Goal: Answer question/provide support

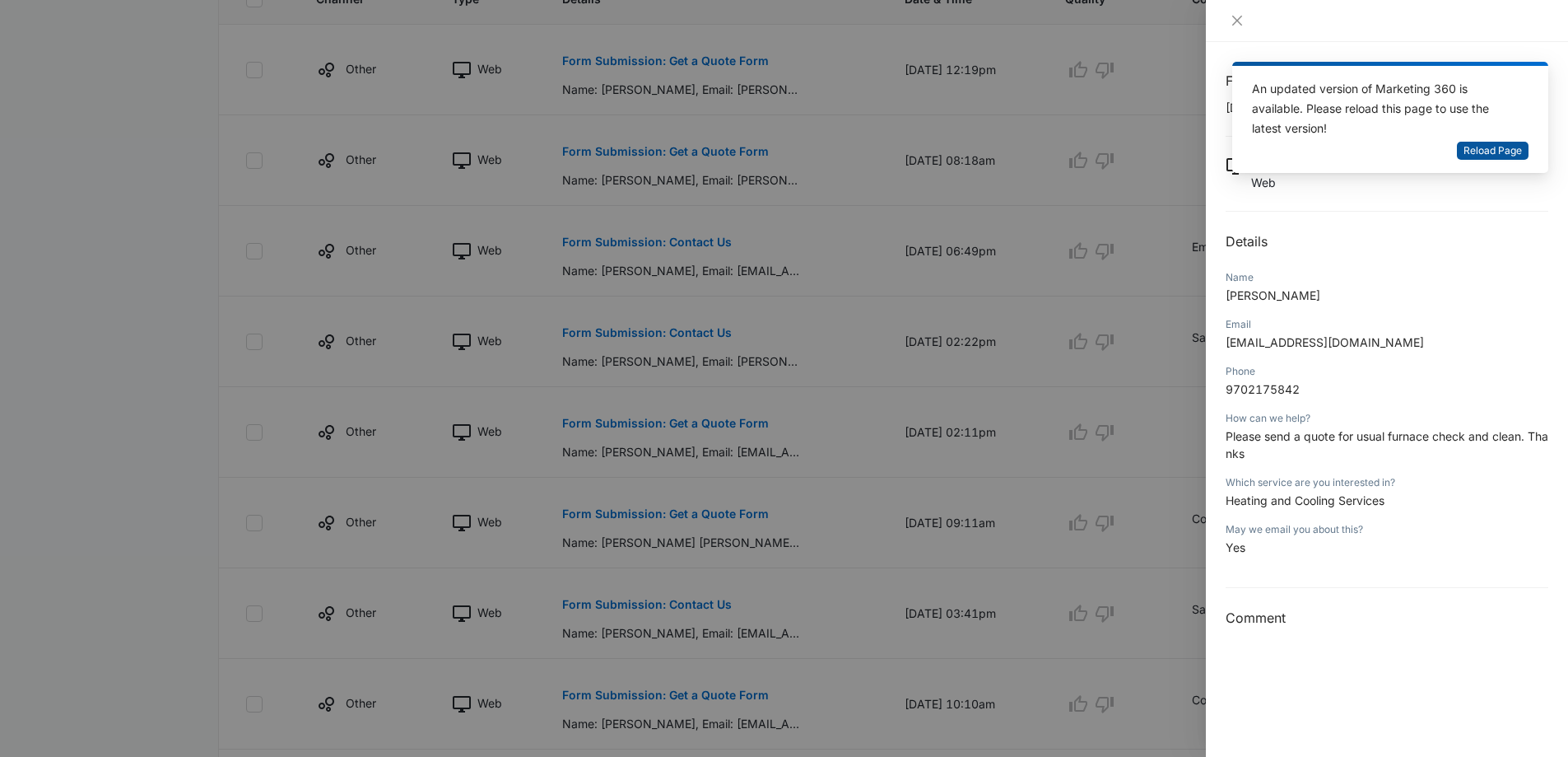
click at [1493, 154] on span "Reload Page" at bounding box center [1492, 151] width 59 height 15
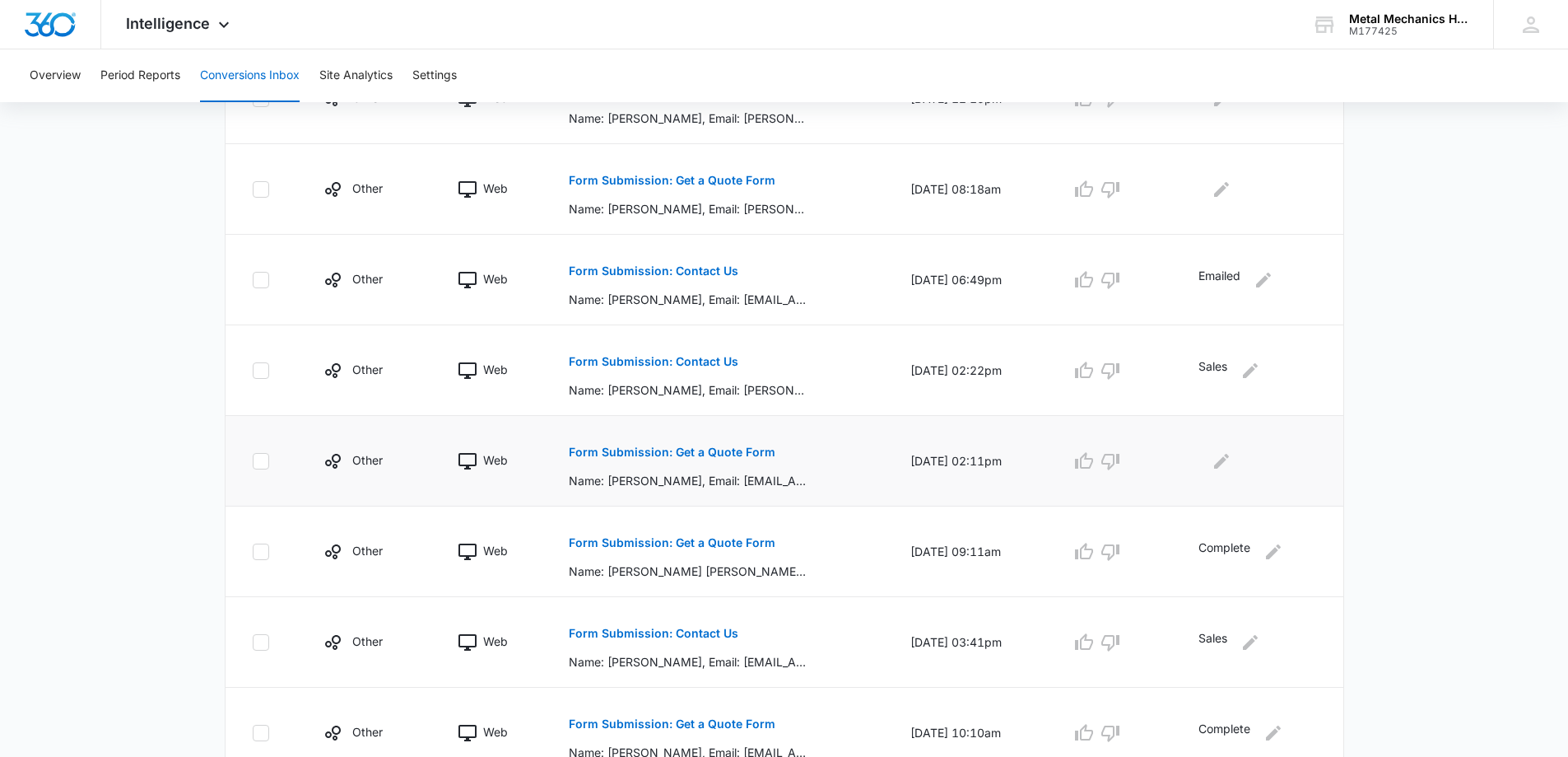
scroll to position [494, 0]
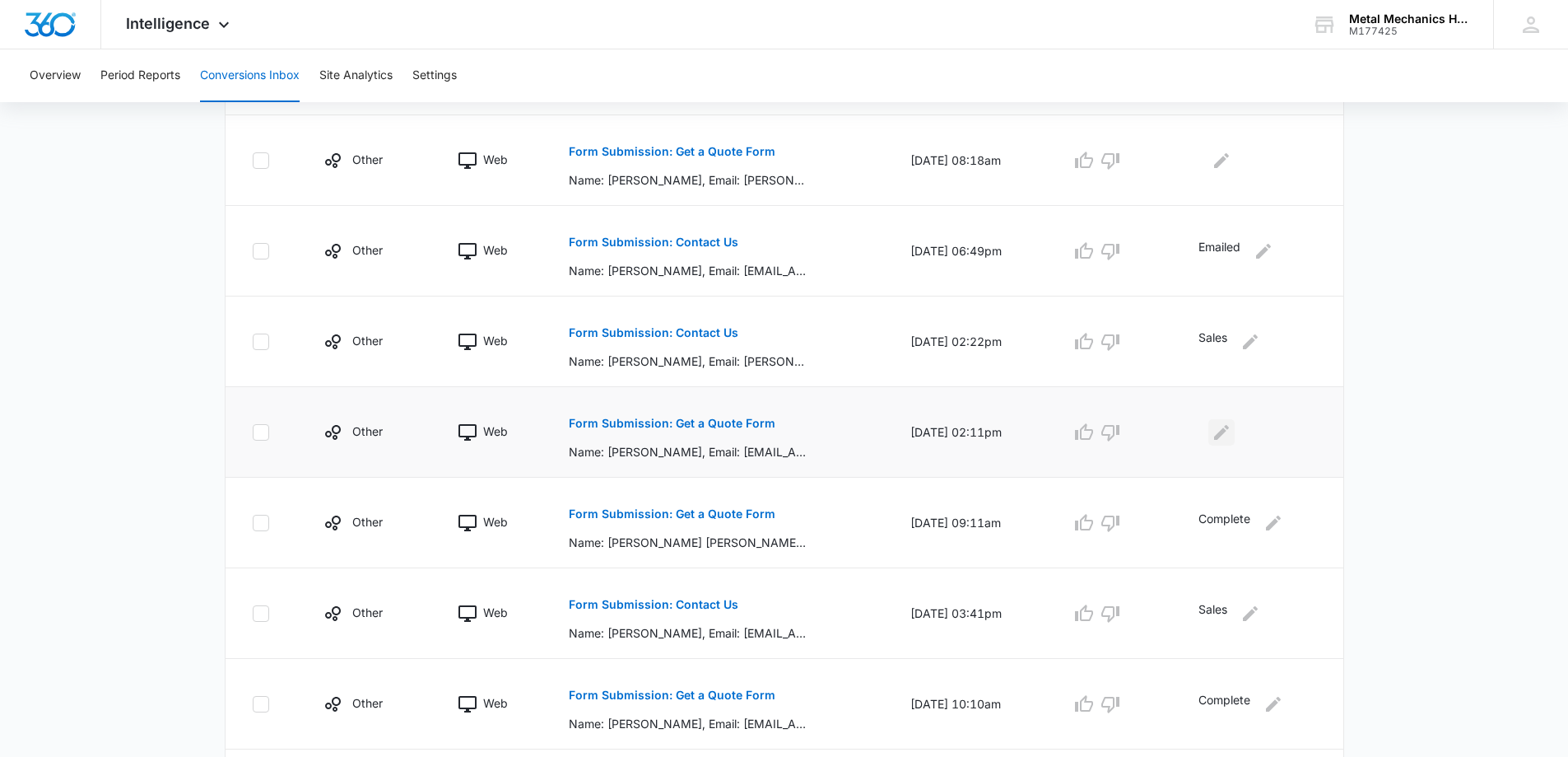
click at [1225, 432] on icon "Edit Comments" at bounding box center [1221, 431] width 14 height 14
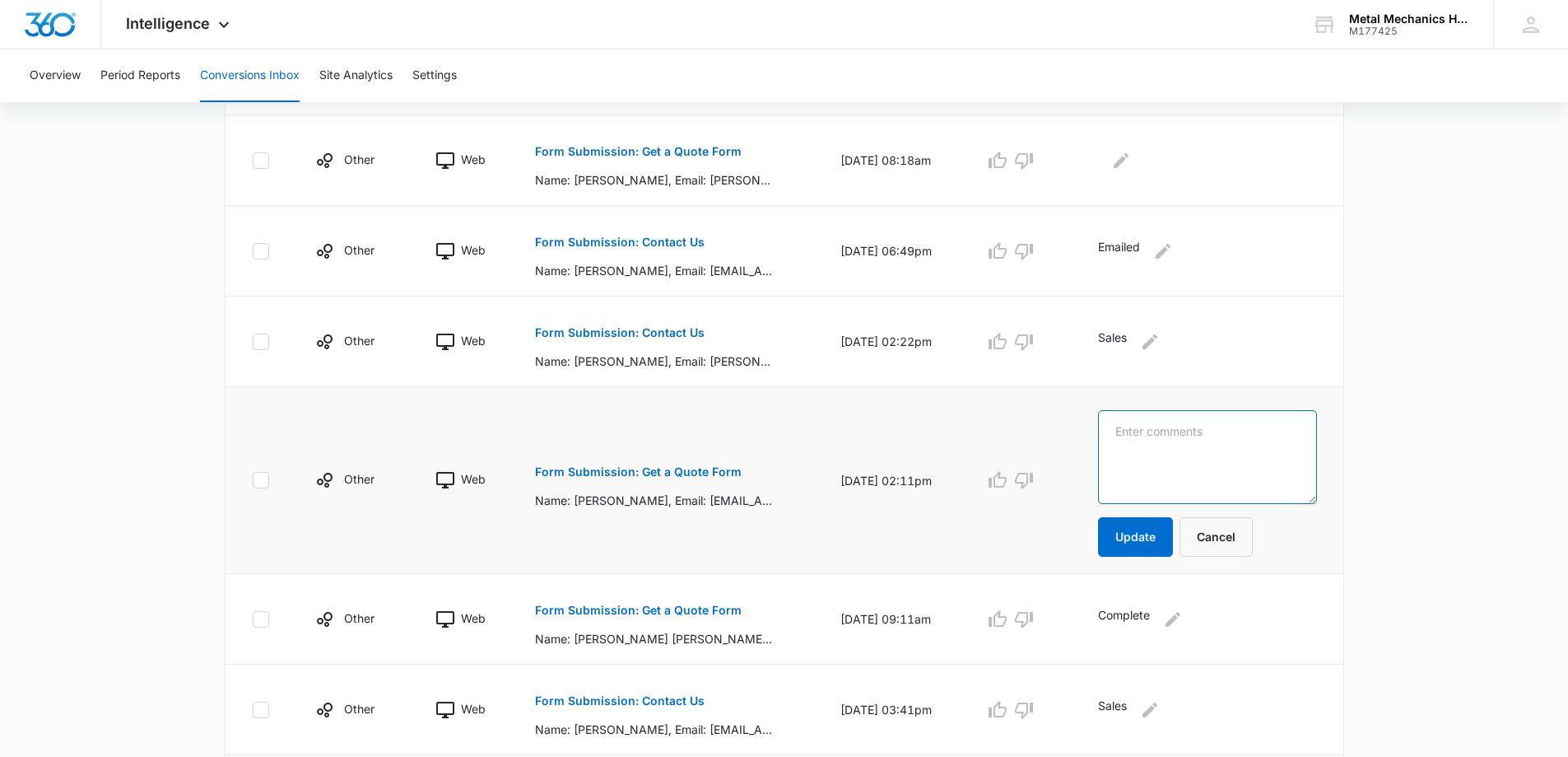
click at [1171, 435] on textarea at bounding box center [1207, 456] width 218 height 94
type textarea "Emailed"
click at [1156, 531] on button "Update" at bounding box center [1135, 536] width 75 height 40
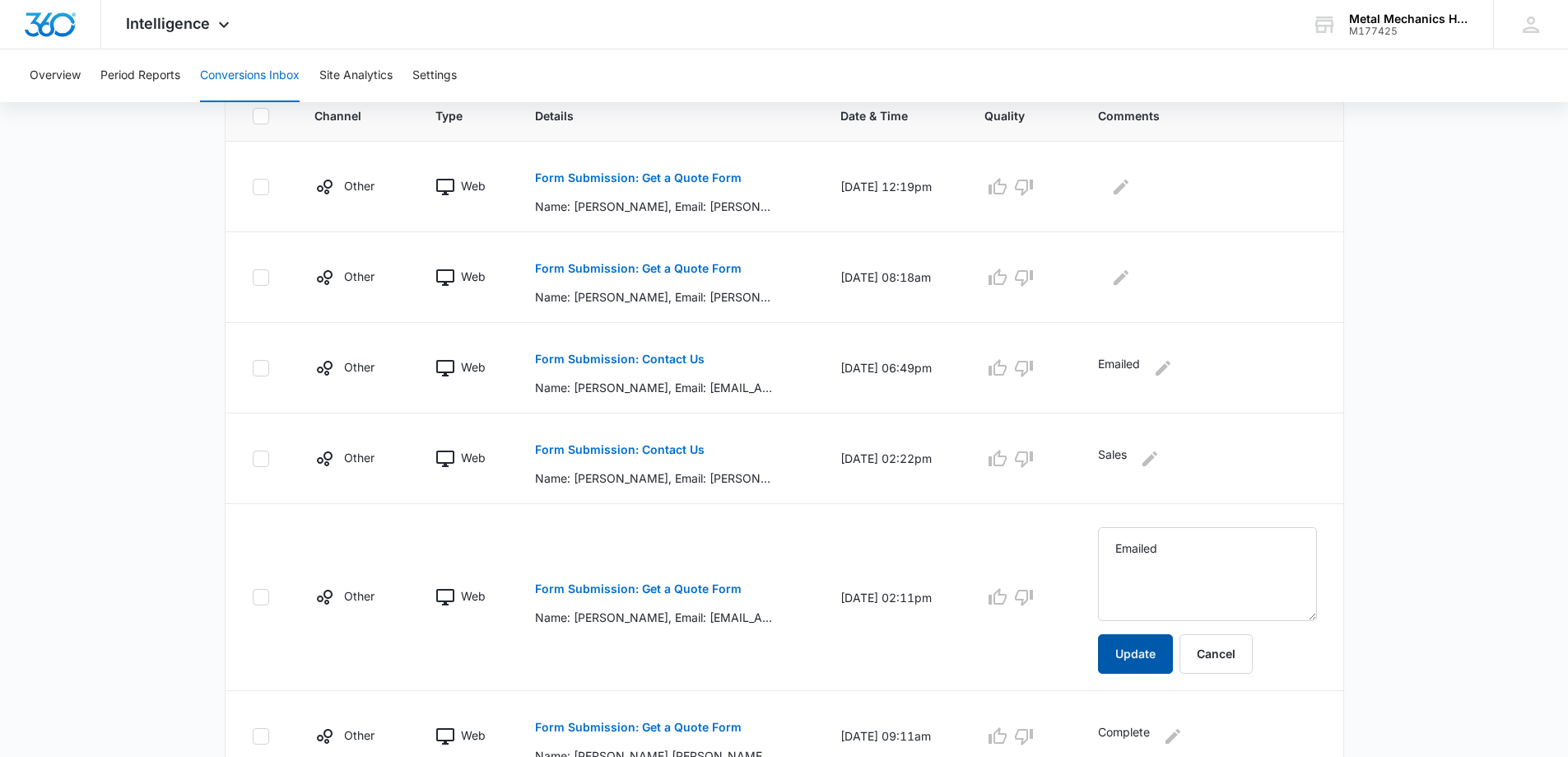
scroll to position [330, 0]
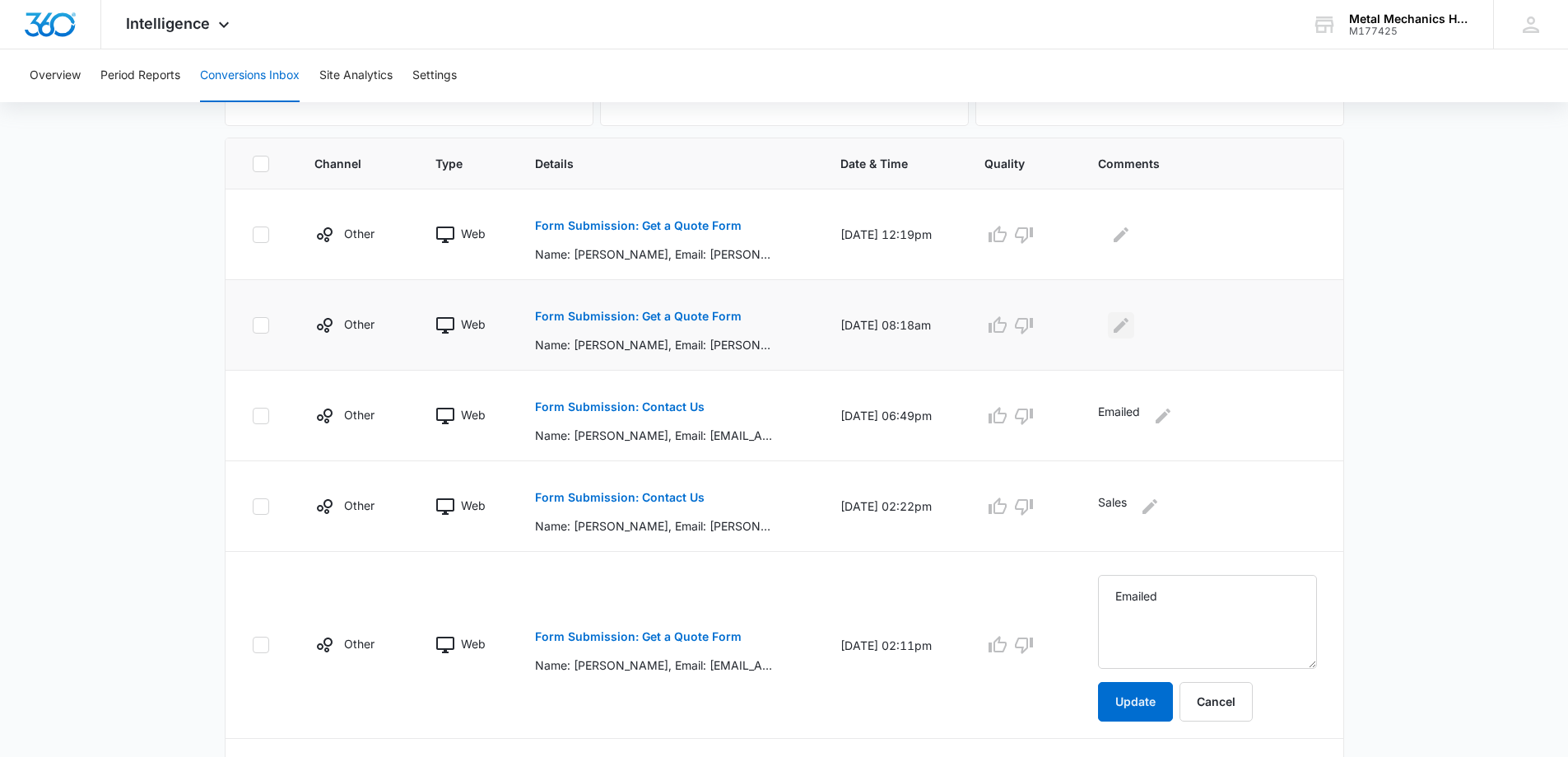
click at [1143, 325] on tr "Other Web Form Submission: Get a Quote Form Name: [PERSON_NAME], Email: [PERSON…" at bounding box center [784, 325] width 1118 height 91
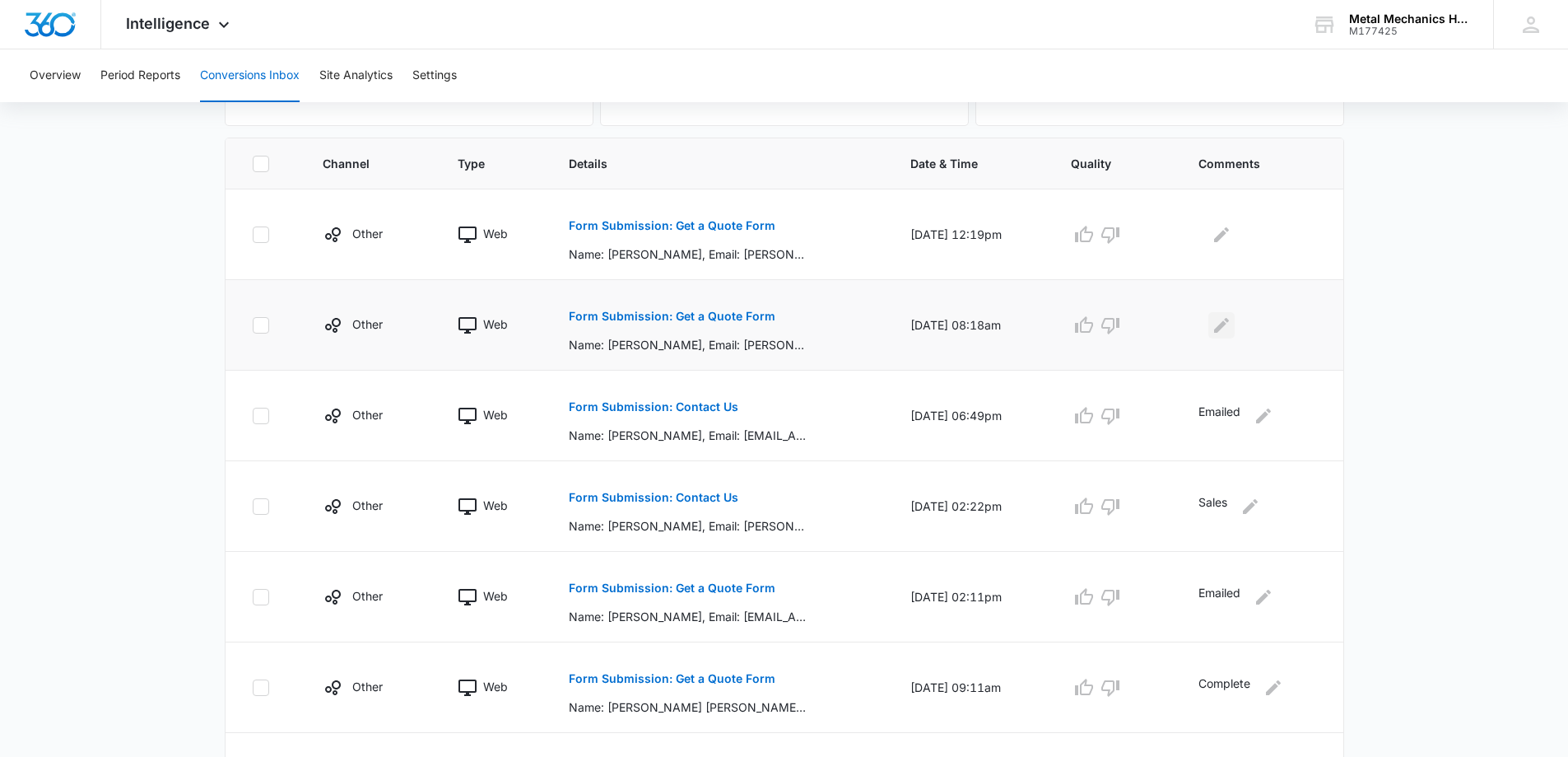
click at [1221, 323] on icon "Edit Comments" at bounding box center [1221, 325] width 19 height 19
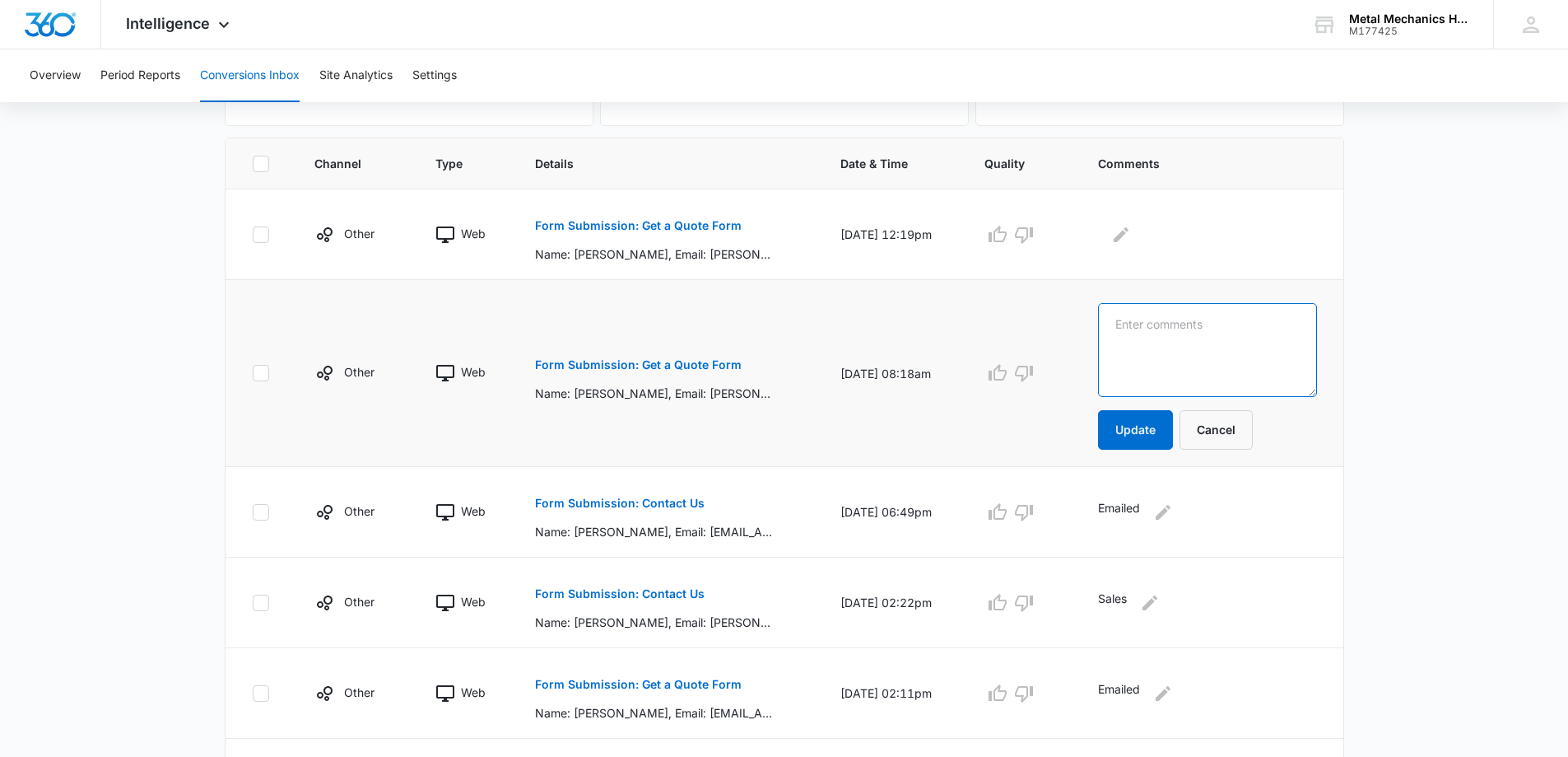
click at [1240, 328] on textarea at bounding box center [1207, 349] width 218 height 94
type textarea "c"
type textarea "Complete"
click at [1150, 425] on button "Update" at bounding box center [1135, 429] width 75 height 40
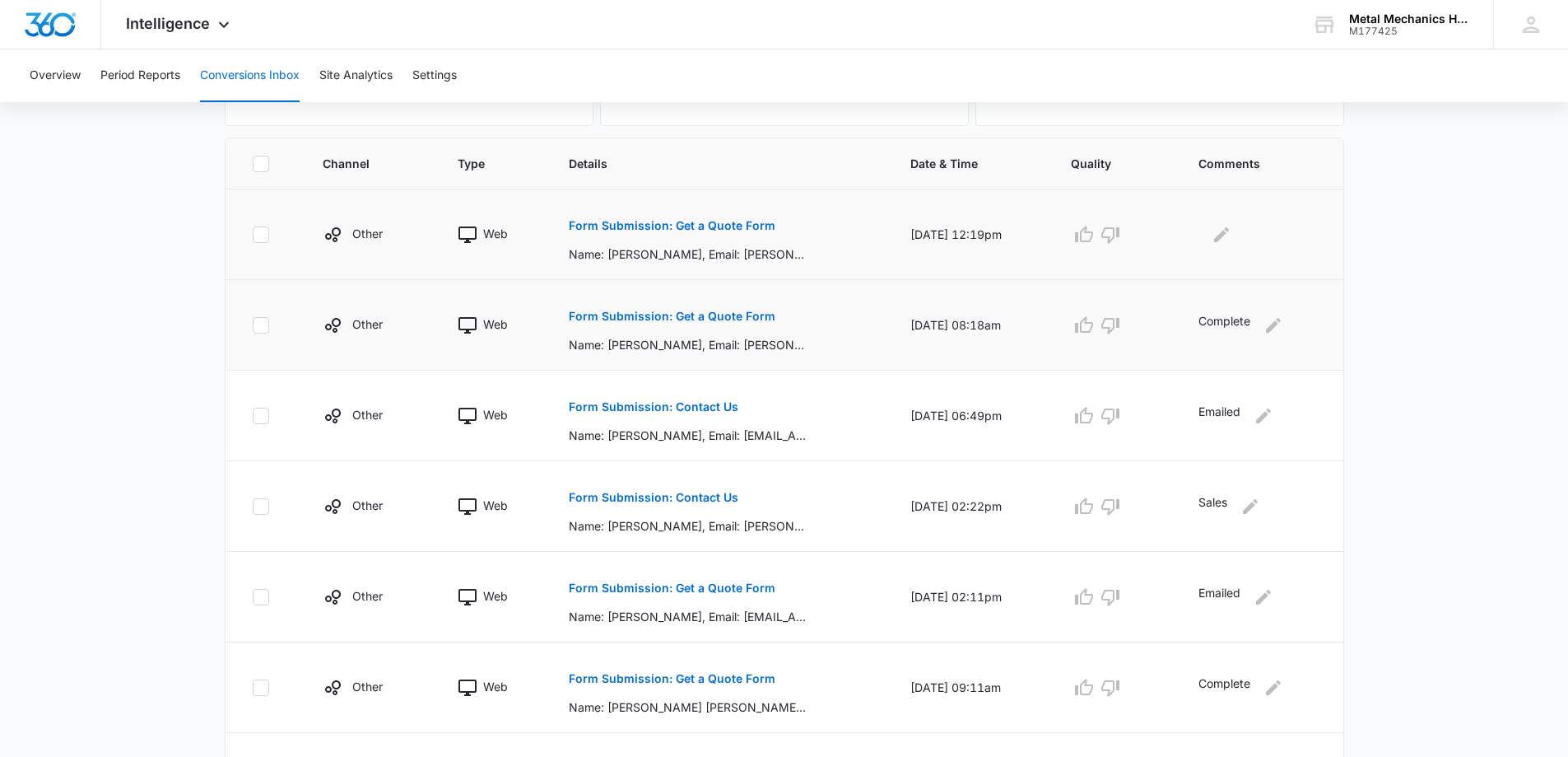
click at [643, 229] on p "Form Submission: Get a Quote Form" at bounding box center [672, 226] width 206 height 12
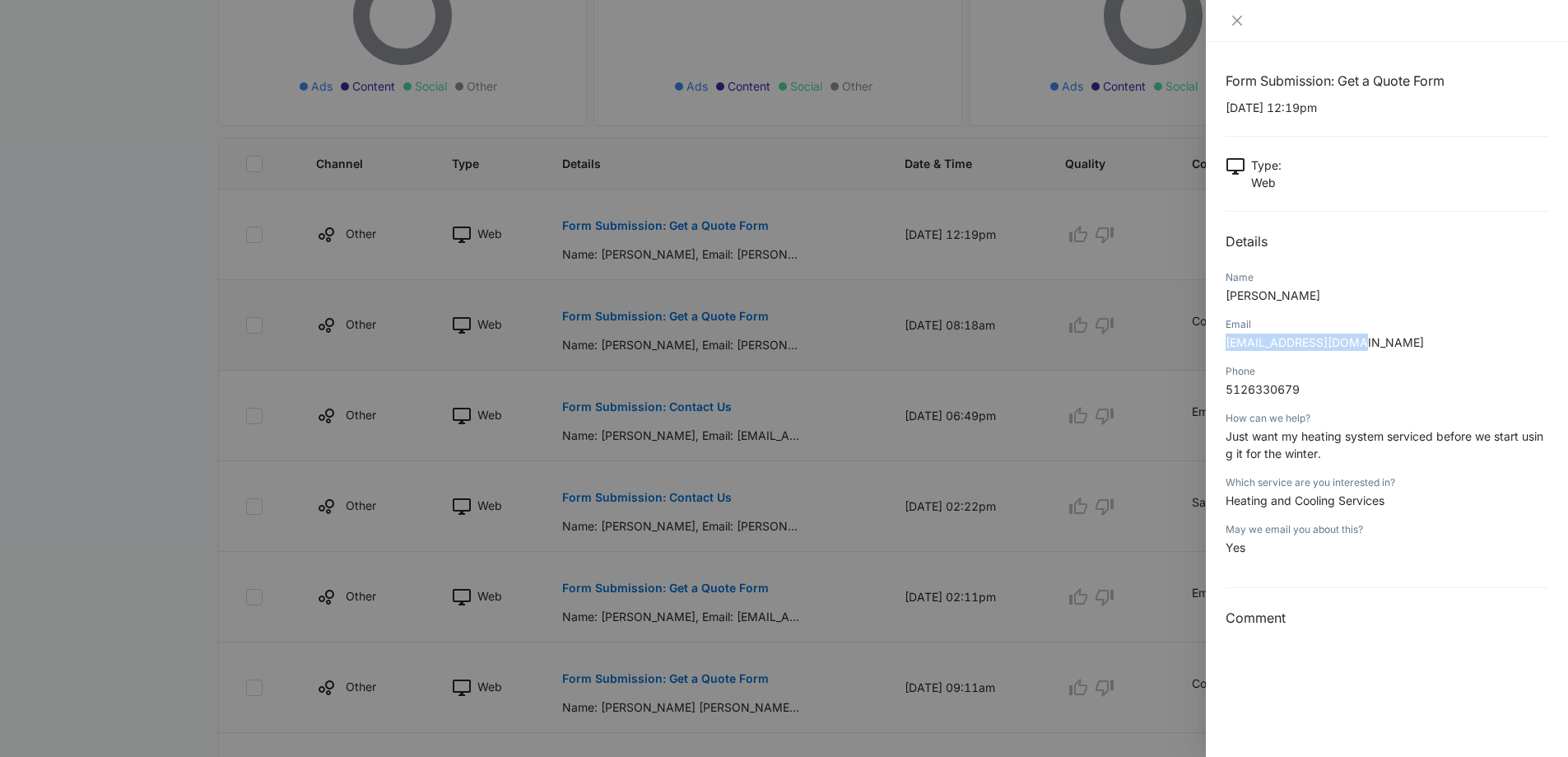
drag, startPoint x: 1227, startPoint y: 341, endPoint x: 1373, endPoint y: 343, distance: 146.0
click at [1373, 343] on p "[EMAIL_ADDRESS][DOMAIN_NAME]" at bounding box center [1387, 342] width 323 height 17
drag, startPoint x: 1310, startPoint y: 342, endPoint x: 1157, endPoint y: 351, distance: 153.3
click at [1157, 351] on div at bounding box center [784, 378] width 1568 height 757
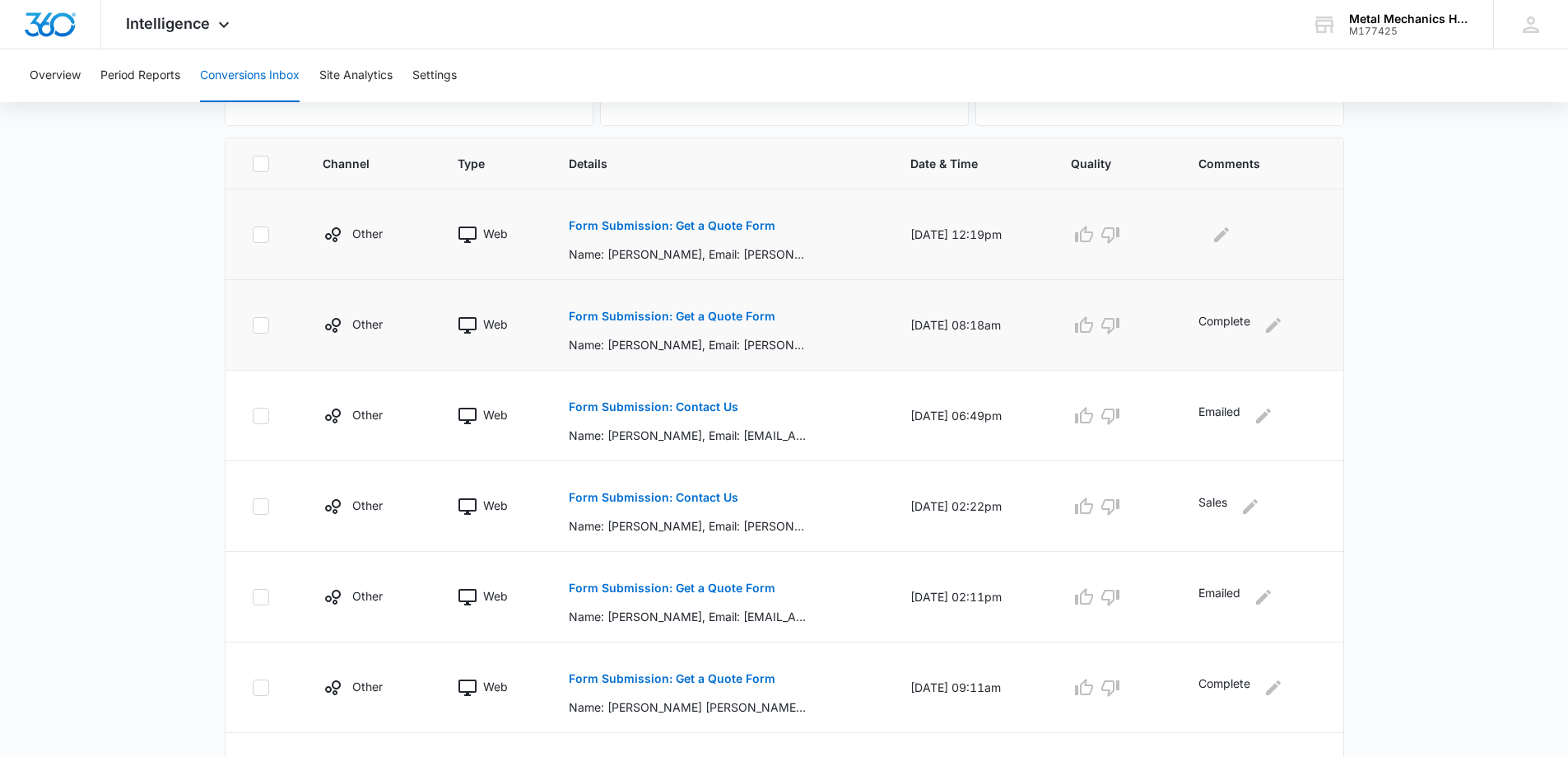
click at [618, 229] on p "Form Submission: Get a Quote Form" at bounding box center [672, 226] width 206 height 12
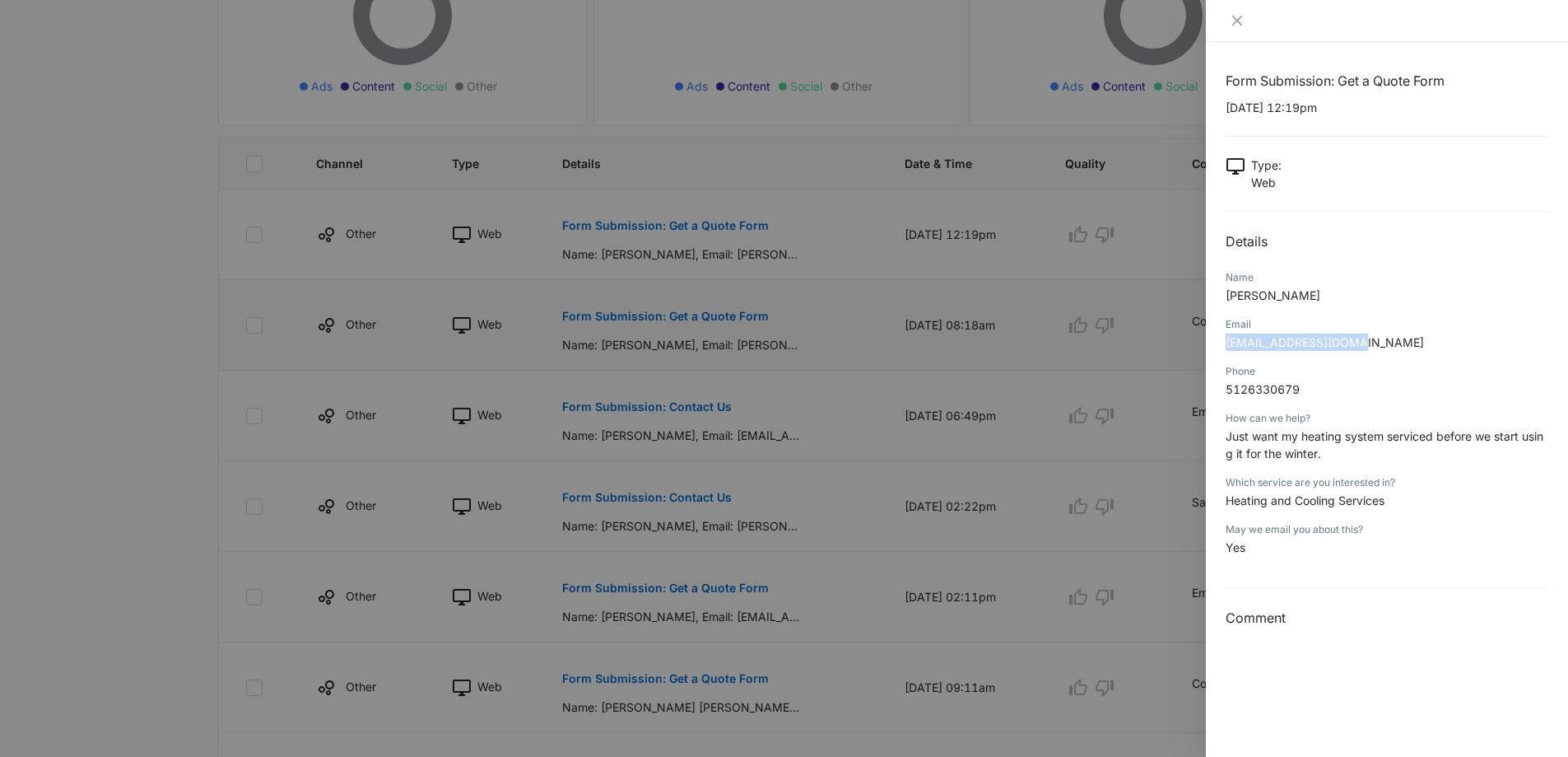
drag, startPoint x: 1228, startPoint y: 343, endPoint x: 1368, endPoint y: 347, distance: 140.1
click at [1368, 347] on p "[EMAIL_ADDRESS][DOMAIN_NAME]" at bounding box center [1387, 342] width 323 height 17
copy span "[EMAIL_ADDRESS][DOMAIN_NAME]"
